Goal: Task Accomplishment & Management: Use online tool/utility

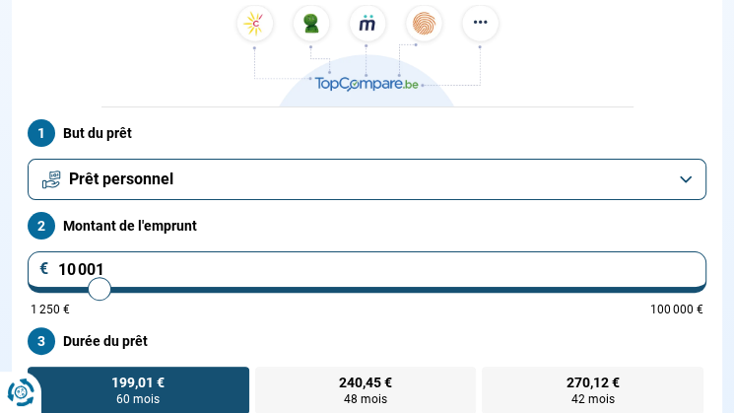
click at [238, 272] on input "10 001" at bounding box center [367, 271] width 679 height 41
type input "1 000"
type input "1250"
type input "100"
type input "1250"
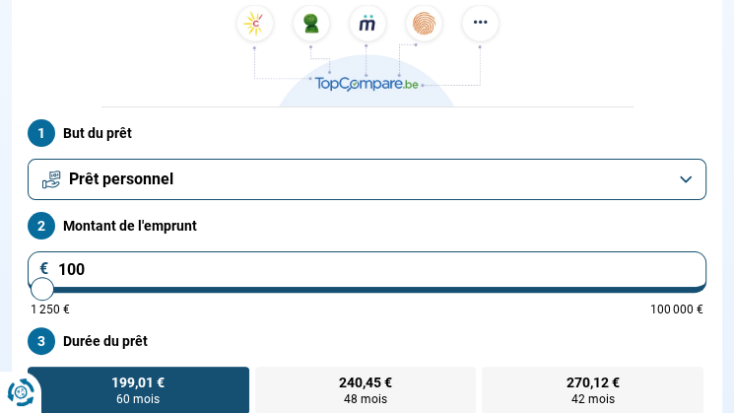
type input "10"
type input "1250"
type input "1"
type input "1250"
type input "0"
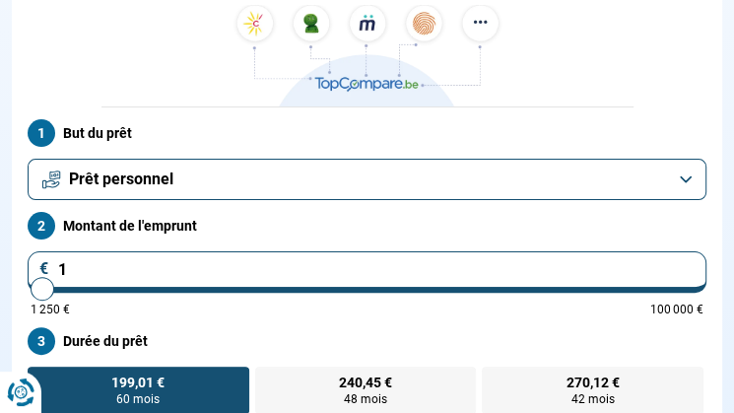
type input "1250"
type input "7"
type input "1250"
type input "75"
type input "1250"
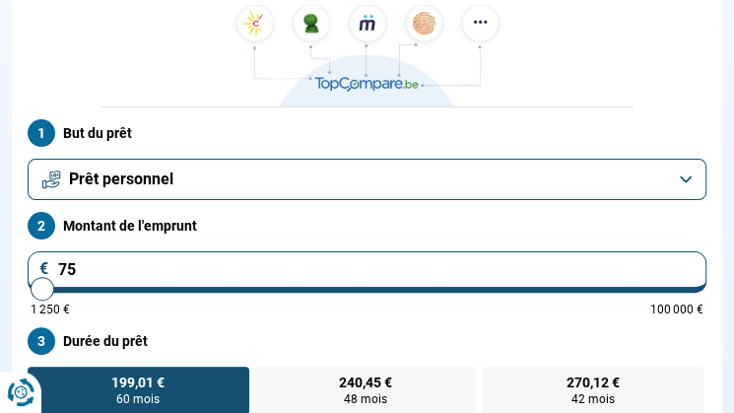
type input "750"
type input "1250"
type input "7 500"
type input "7500"
type input "75 000"
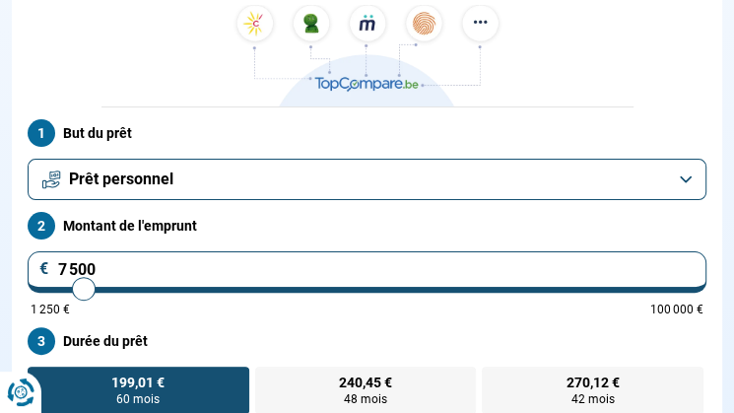
type input "75000"
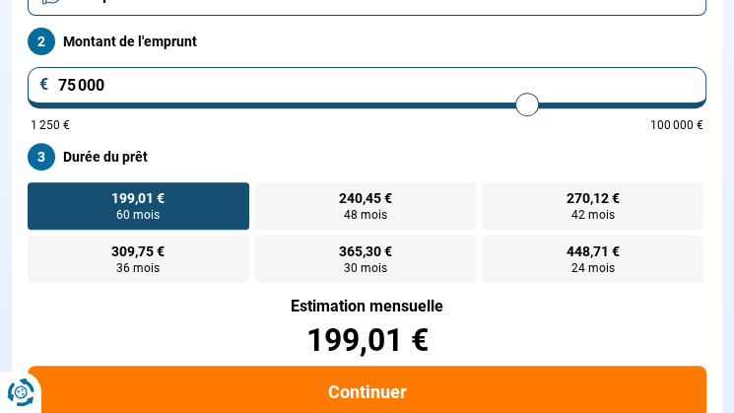
scroll to position [394, 0]
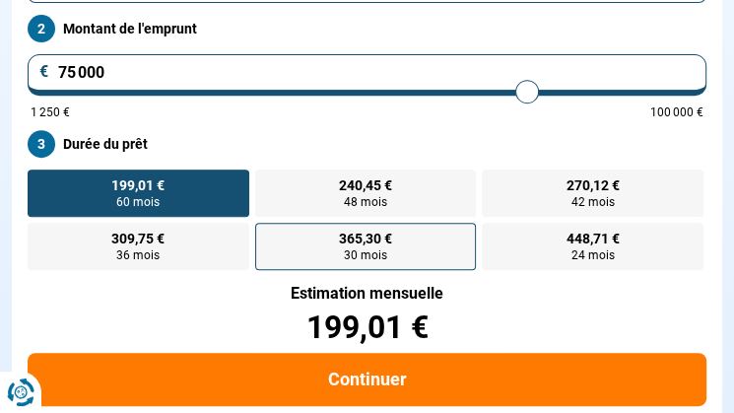
radio input "false"
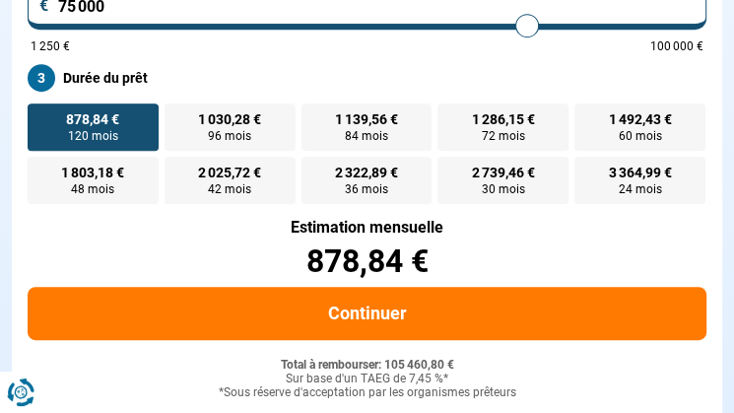
scroll to position [461, 0]
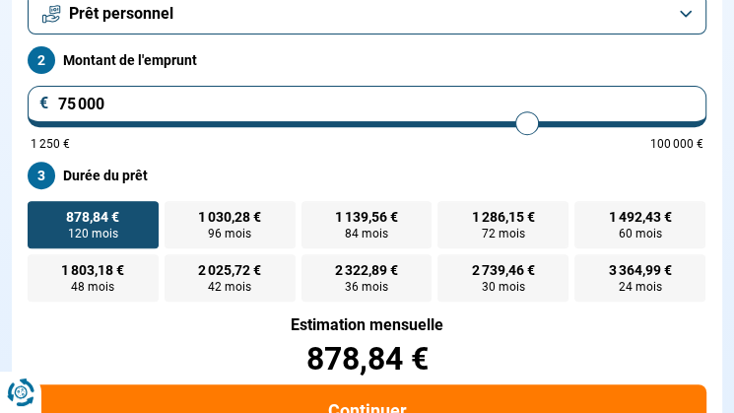
type input "75 000"
click at [107, 239] on span "120 mois" at bounding box center [93, 234] width 50 height 12
click at [40, 214] on input "878,84 € 120 mois" at bounding box center [34, 207] width 13 height 13
